Goal: Information Seeking & Learning: Find specific page/section

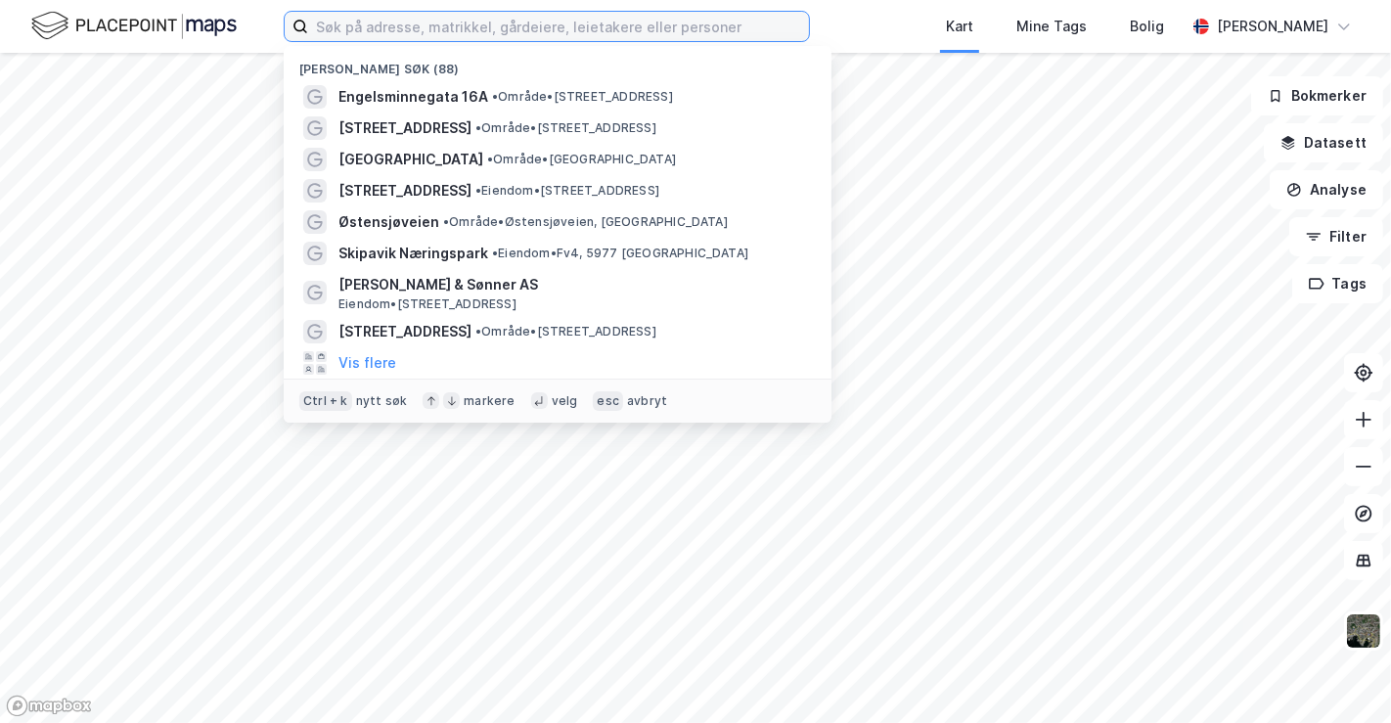
click at [556, 21] on input at bounding box center [558, 26] width 501 height 29
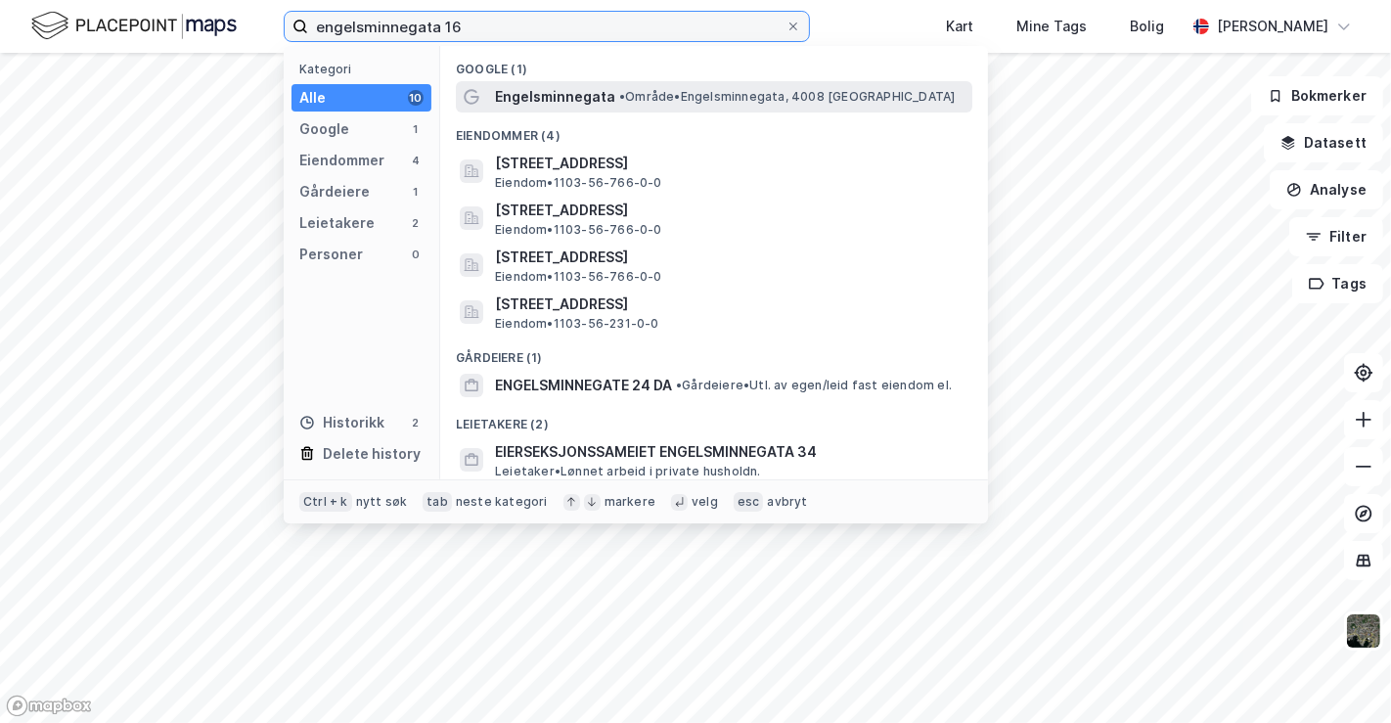
type input "engelsminnegata 16"
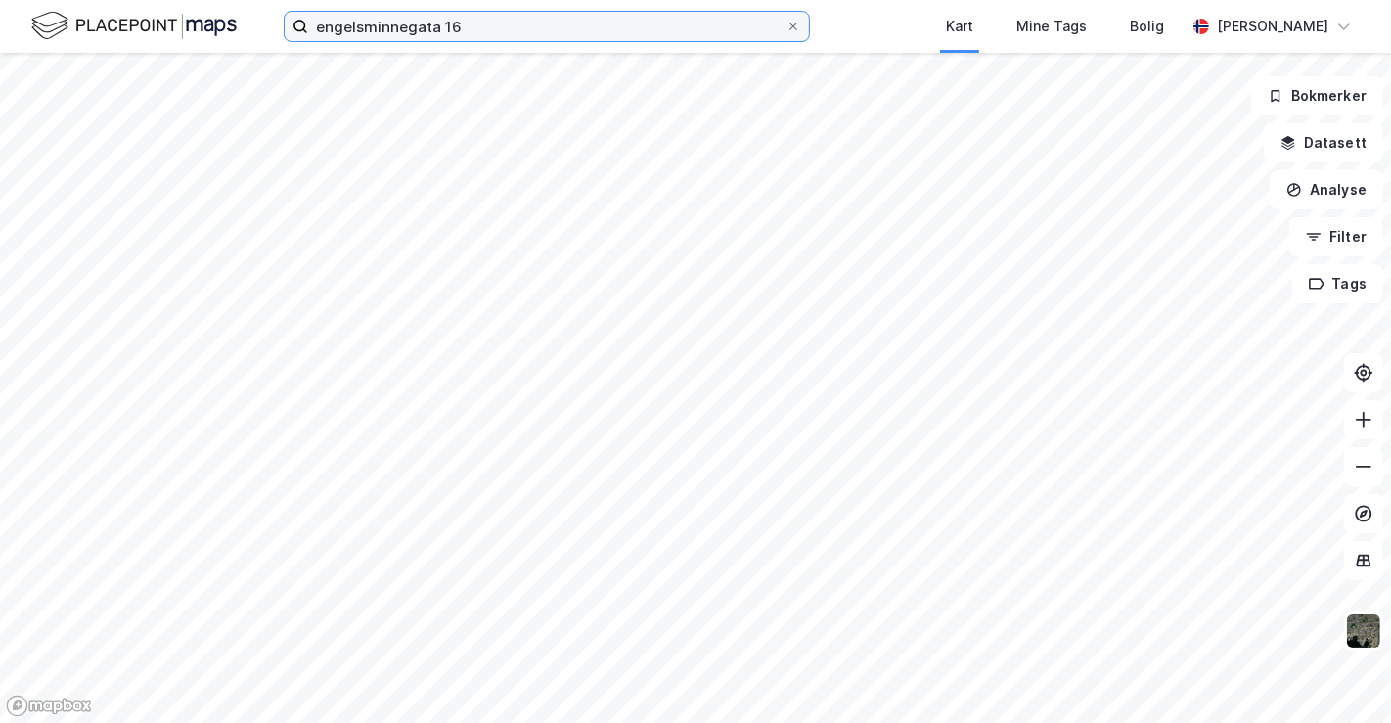
click at [495, 28] on input "engelsminnegata 16" at bounding box center [546, 26] width 477 height 29
click at [414, 23] on input "engelsminnegata 16" at bounding box center [546, 26] width 477 height 29
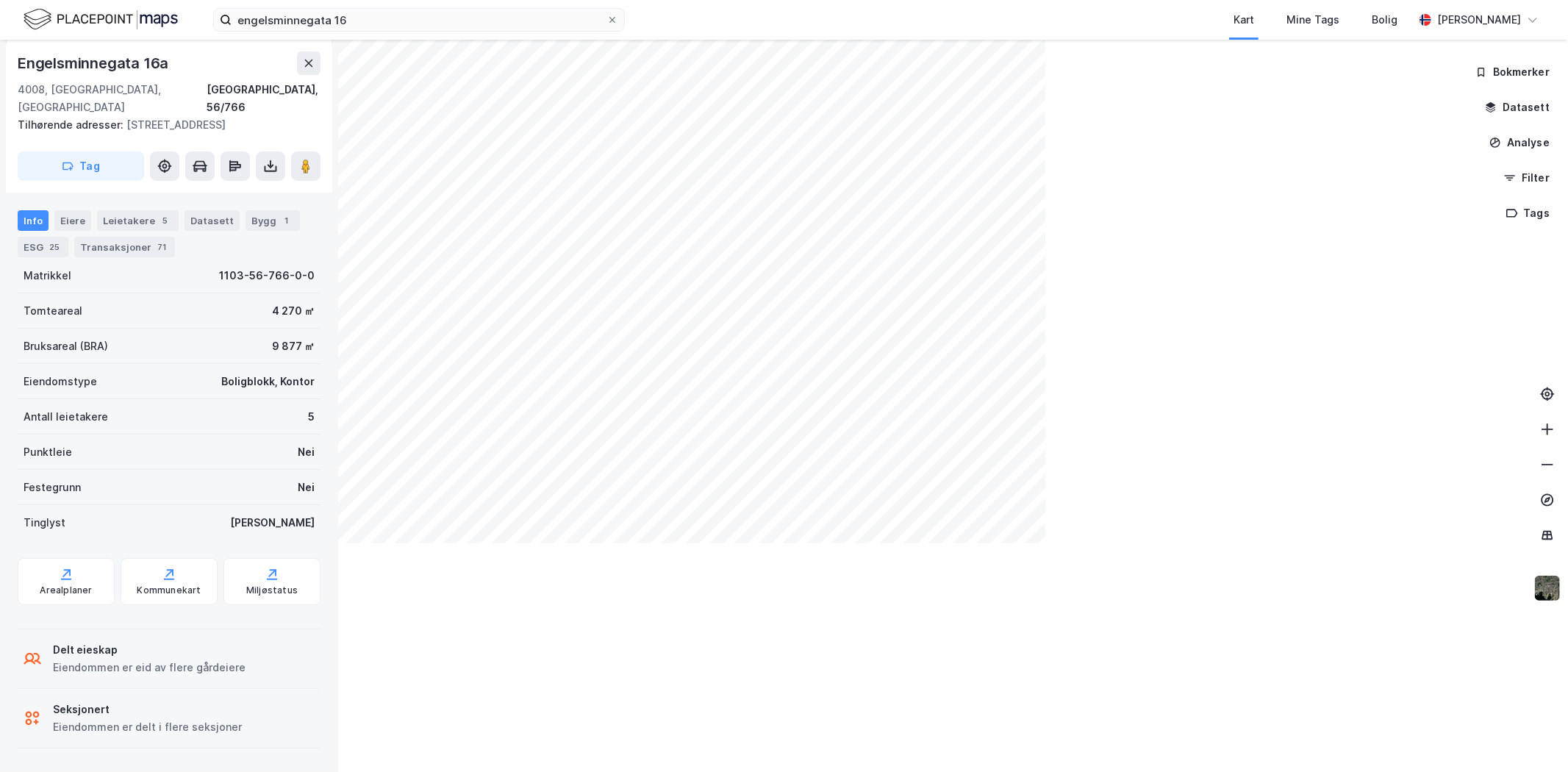
scroll to position [283, 0]
